Goal: Subscribe to service/newsletter

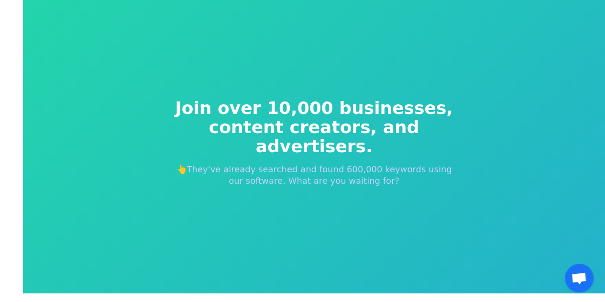
scroll to position [11, 0]
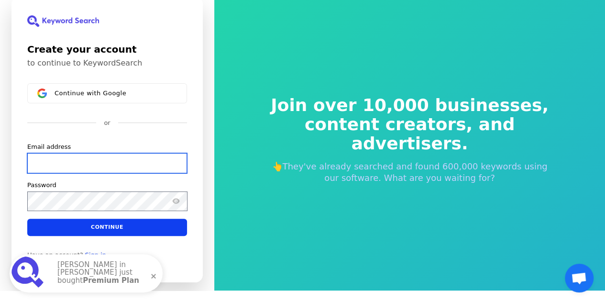
click at [123, 164] on input "Email address" at bounding box center [107, 163] width 160 height 20
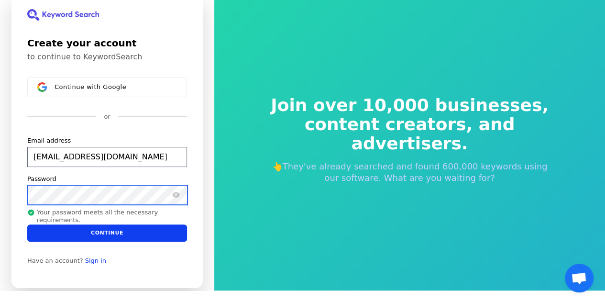
click at [27, 136] on button "submit" at bounding box center [27, 136] width 0 height 0
type input "[EMAIL_ADDRESS][DOMAIN_NAME]"
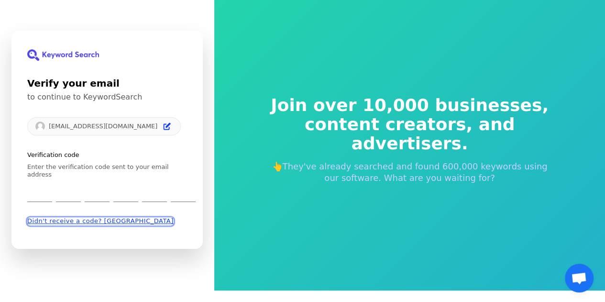
click at [77, 217] on button "Didn't receive a code? [GEOGRAPHIC_DATA]" at bounding box center [100, 221] width 146 height 8
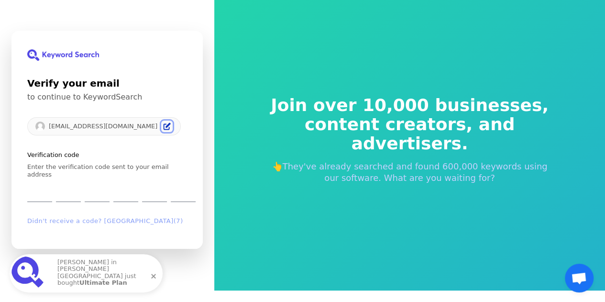
click at [163, 130] on icon "Edit" at bounding box center [167, 126] width 8 height 8
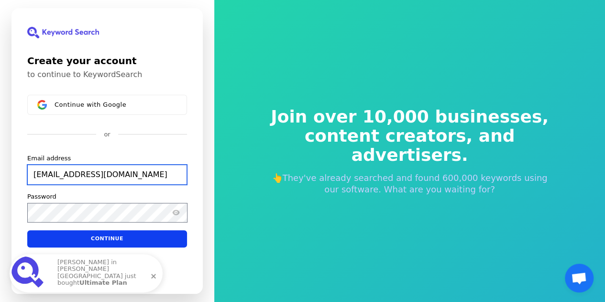
click at [169, 175] on input "[EMAIL_ADDRESS][DOMAIN_NAME]" at bounding box center [107, 174] width 160 height 20
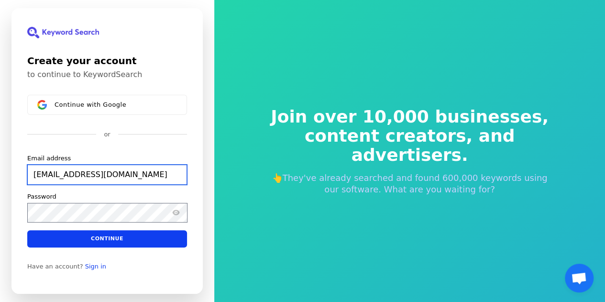
drag, startPoint x: 168, startPoint y: 180, endPoint x: 68, endPoint y: 184, distance: 100.0
click at [68, 184] on input "[EMAIL_ADDRESS][DOMAIN_NAME]" at bounding box center [107, 174] width 160 height 20
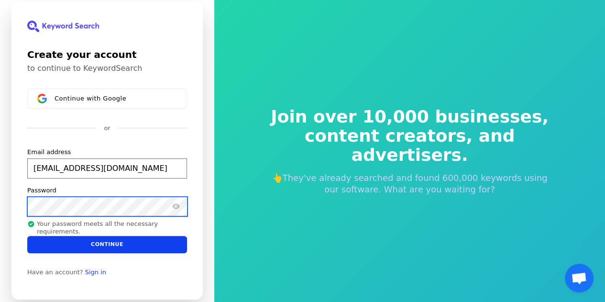
click at [27, 148] on button "submit" at bounding box center [27, 148] width 0 height 0
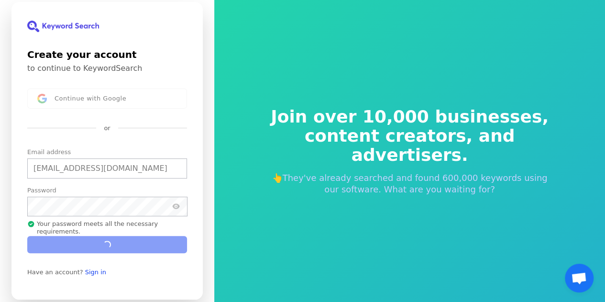
type input "[EMAIL_ADDRESS][DOMAIN_NAME]"
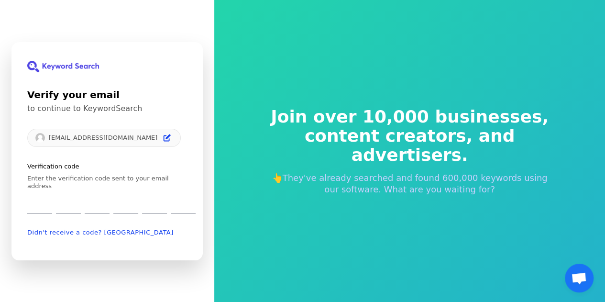
type input "3"
type input "6"
type input "1"
type input "0"
type input "7"
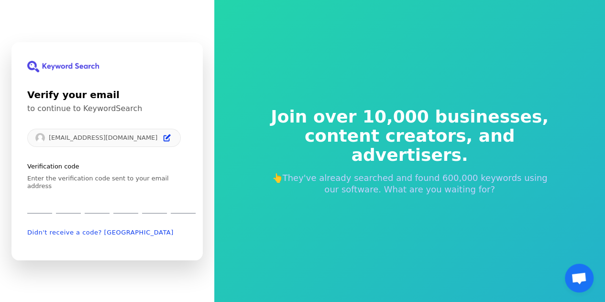
type input "1"
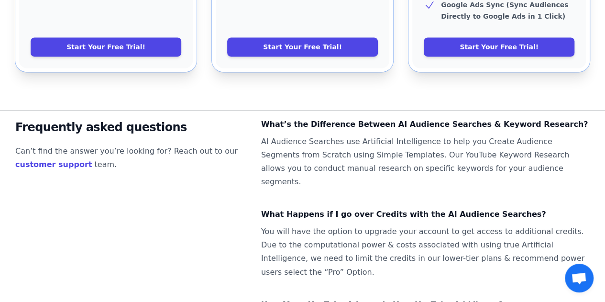
scroll to position [717, 0]
